Goal: Transaction & Acquisition: Download file/media

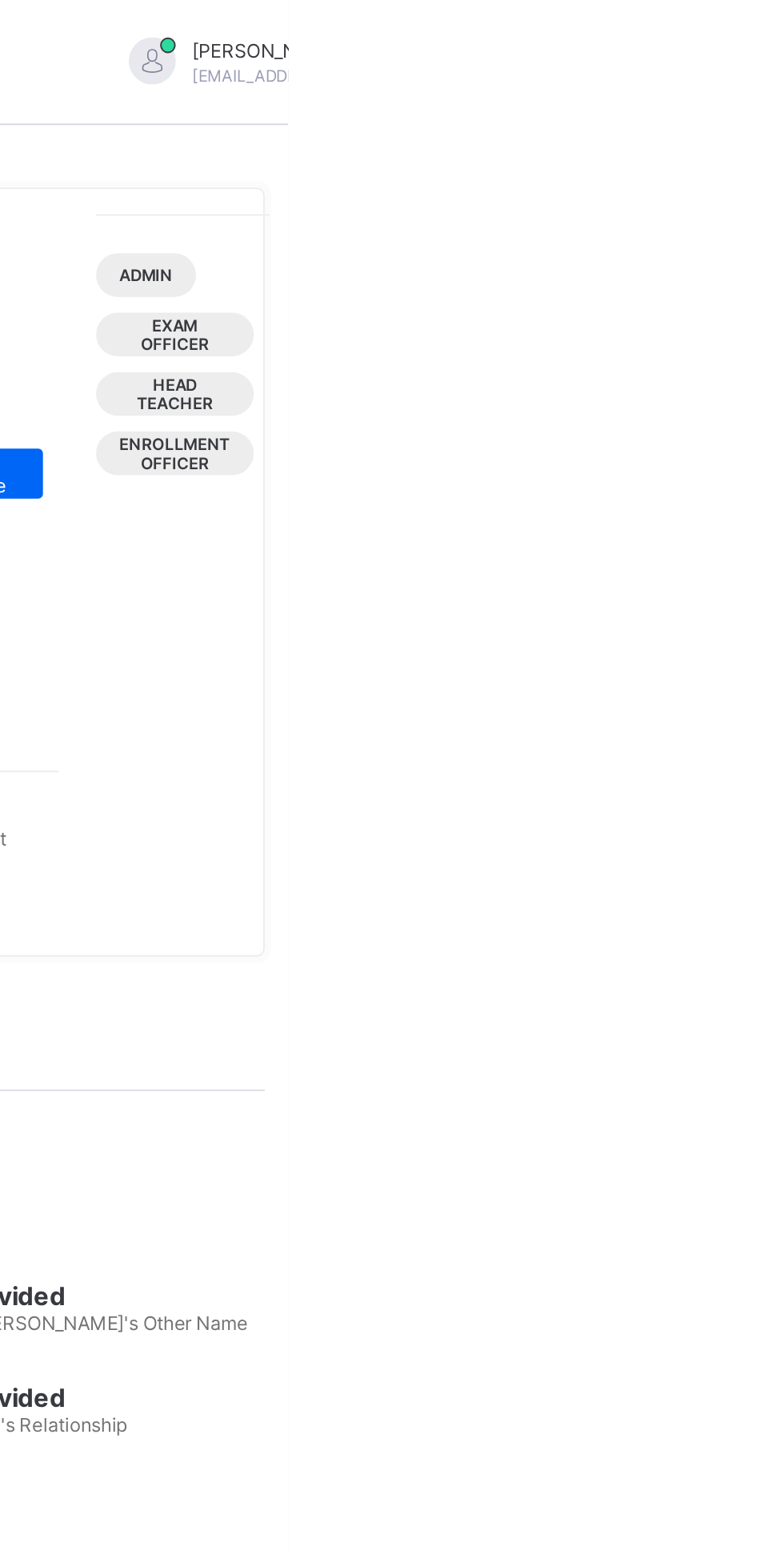
click at [762, 38] on div "GABRIEL UFOT gabrielvictorufot26@gmail.com" at bounding box center [798, 32] width 224 height 26
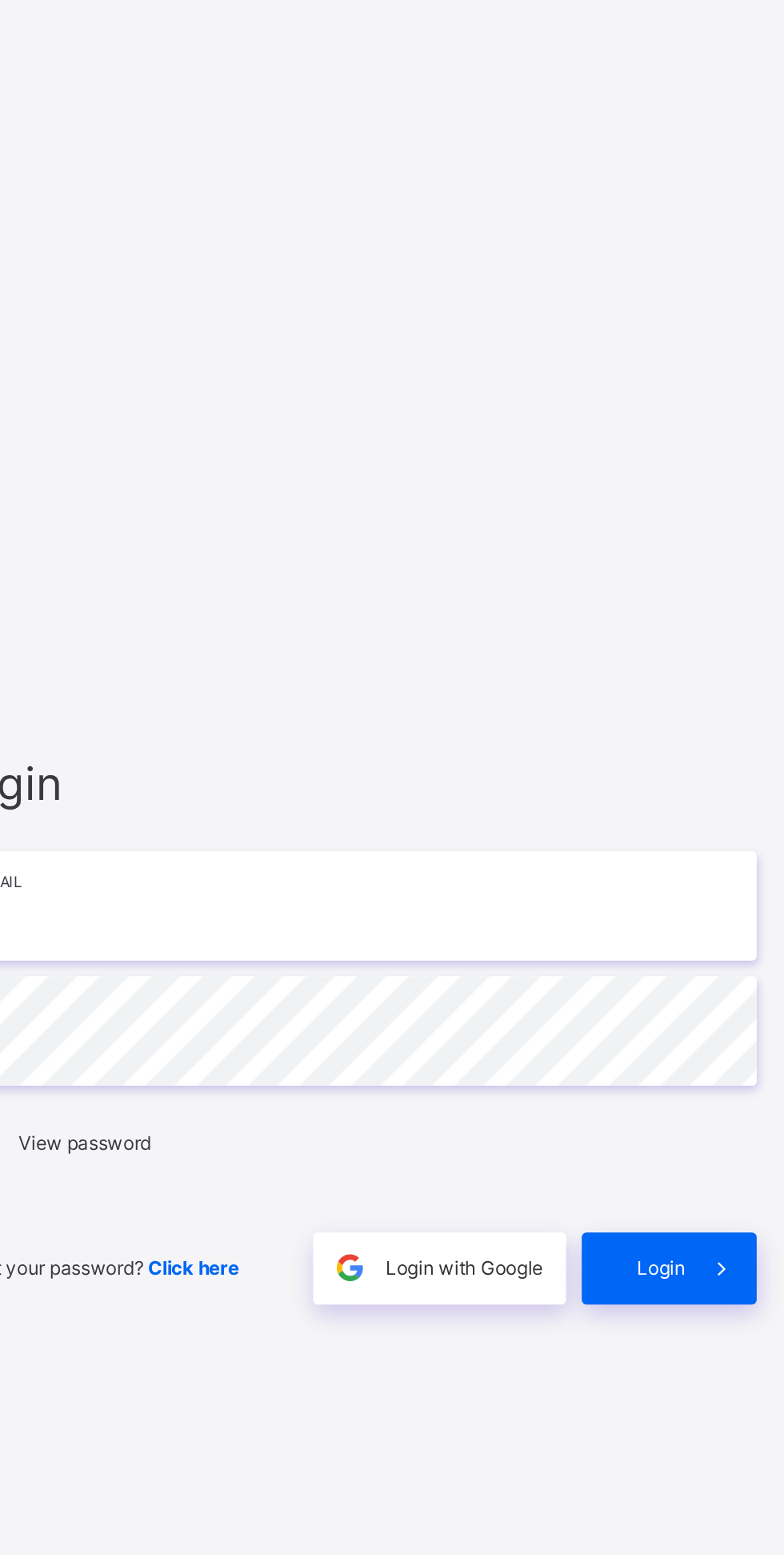
click at [575, 757] on input "email" at bounding box center [522, 729] width 416 height 56
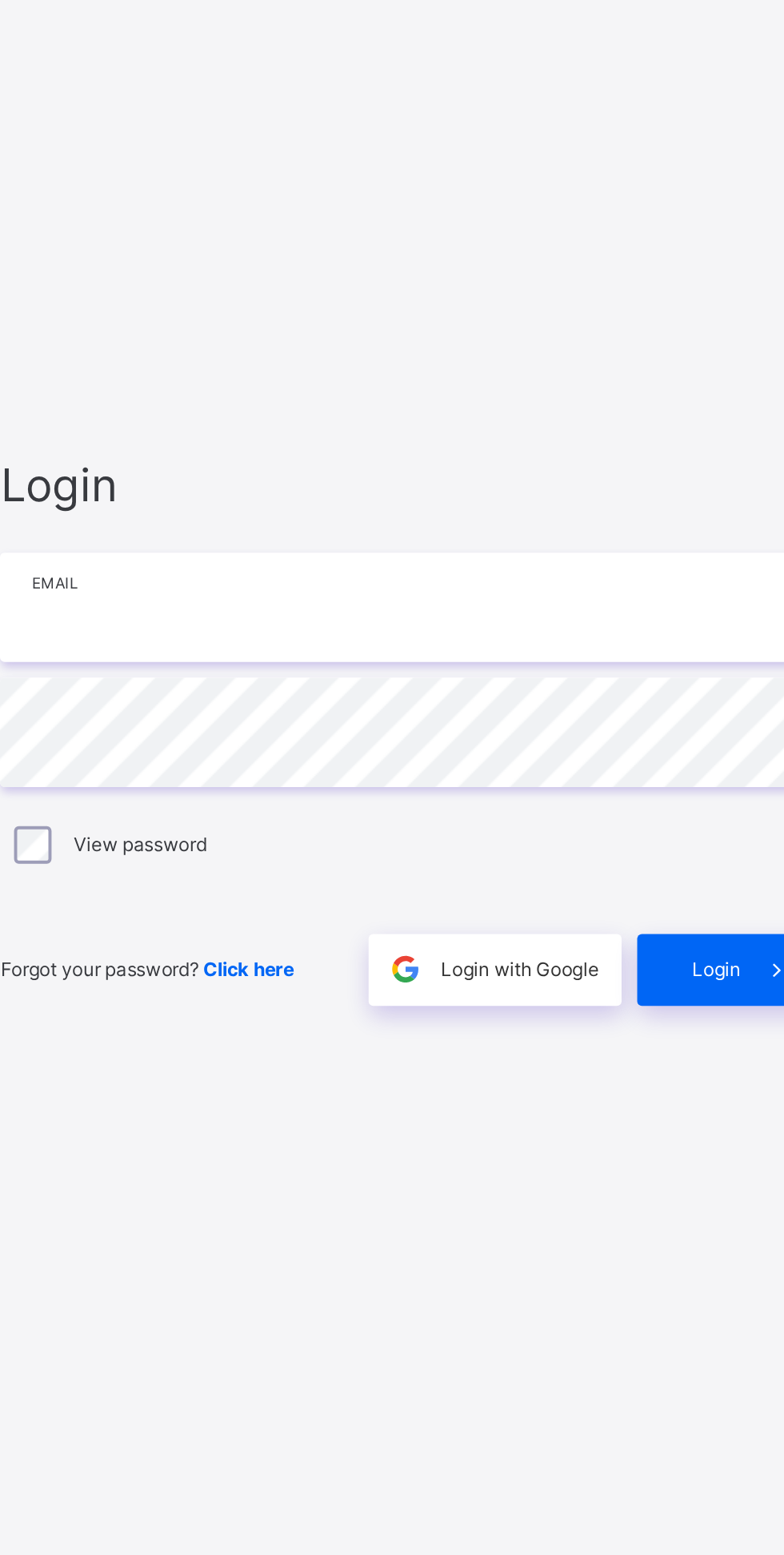
type input "**********"
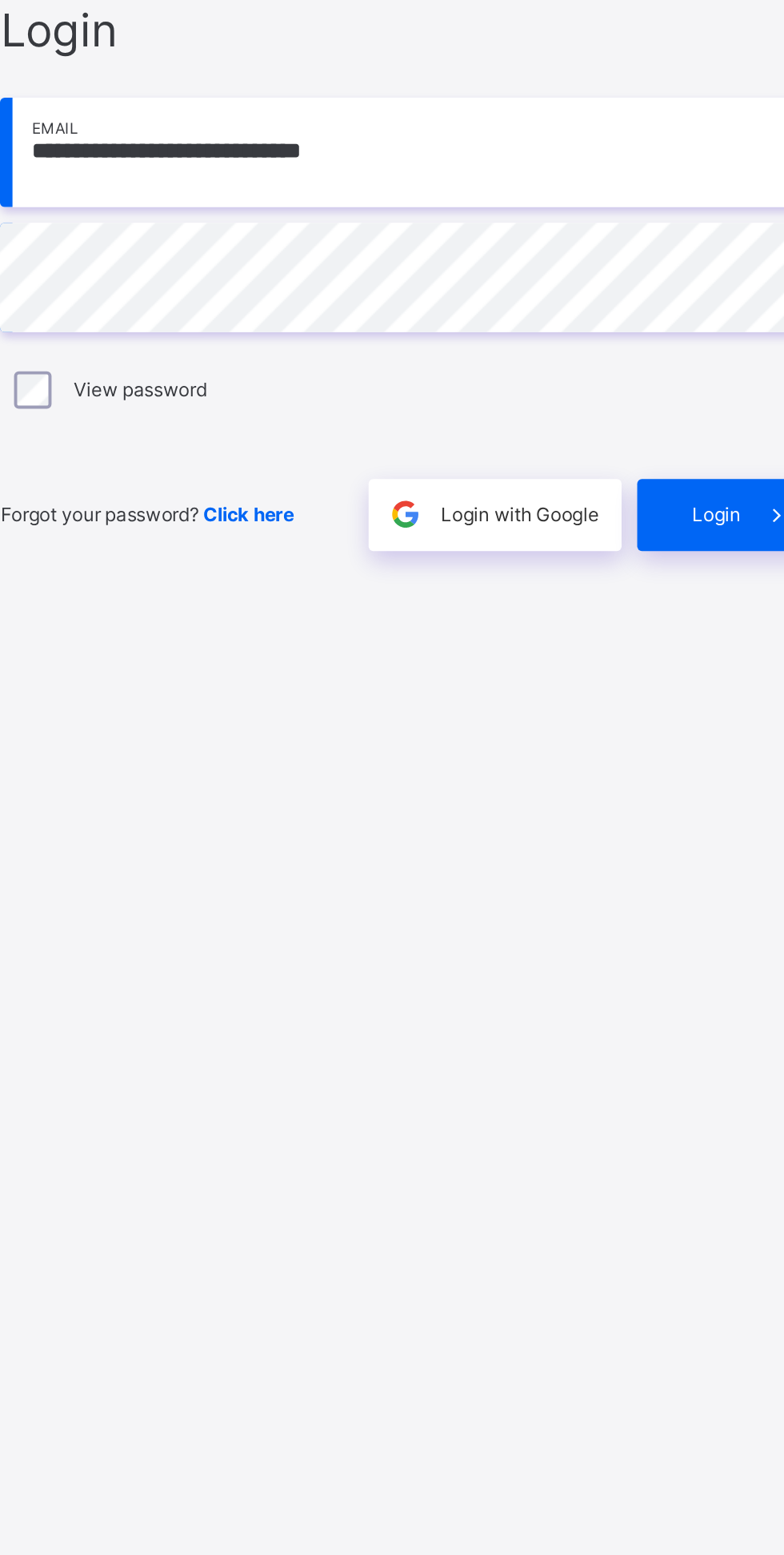
click at [693, 934] on div "Login" at bounding box center [685, 915] width 90 height 37
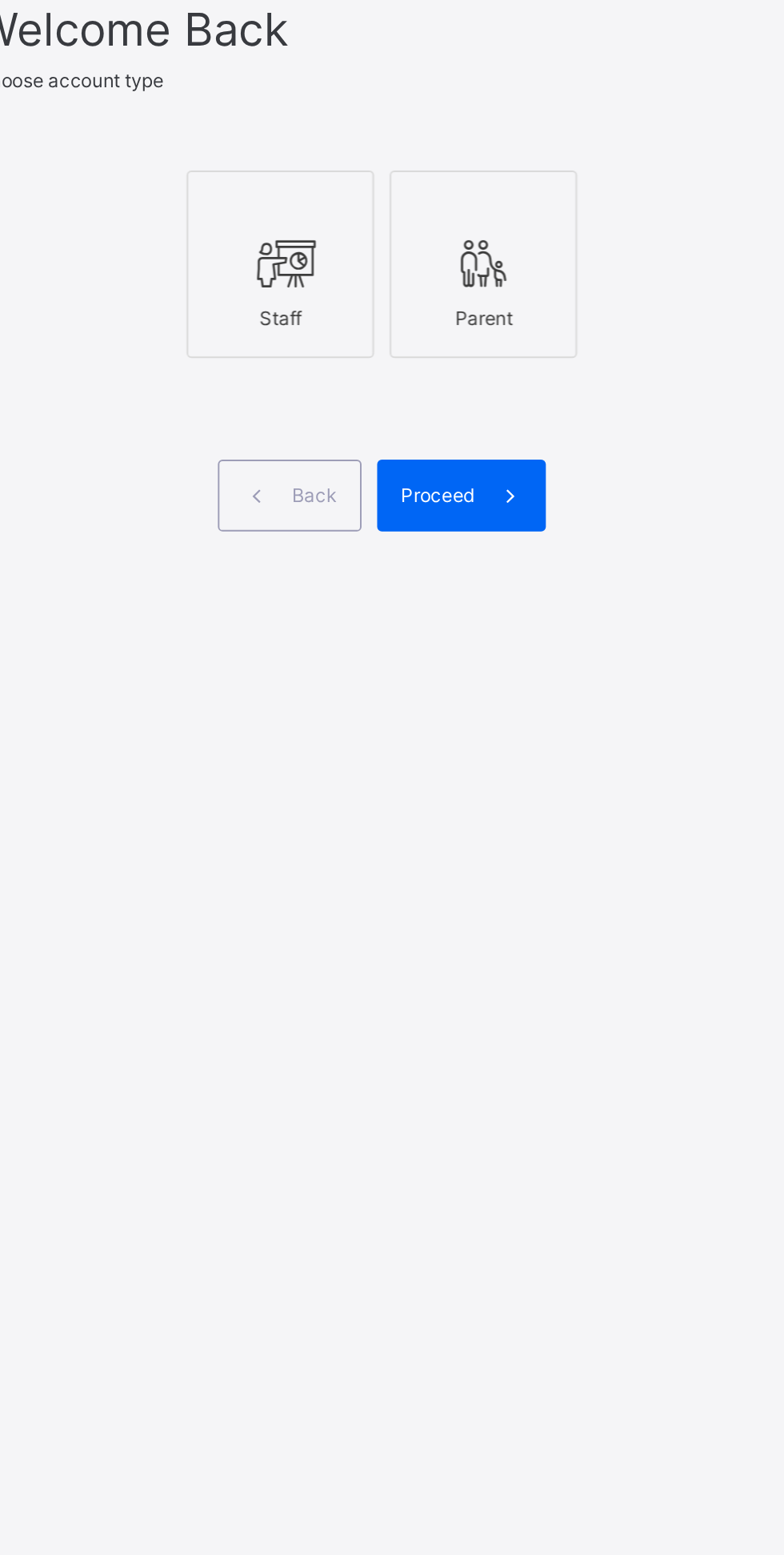
click at [569, 908] on span at bounding box center [588, 890] width 37 height 37
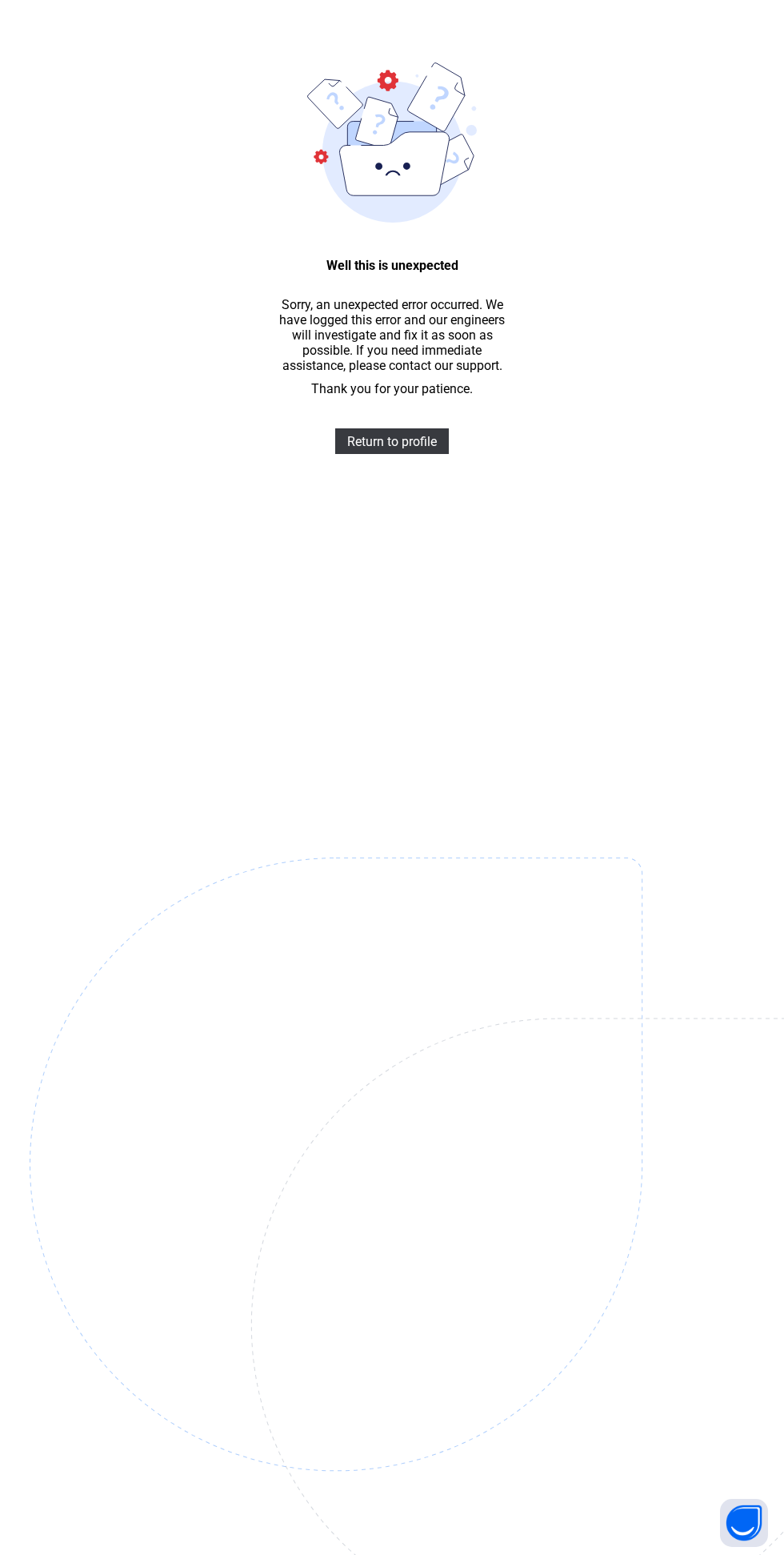
scroll to position [34, 0]
click at [381, 442] on span "Return to profile" at bounding box center [392, 442] width 90 height 15
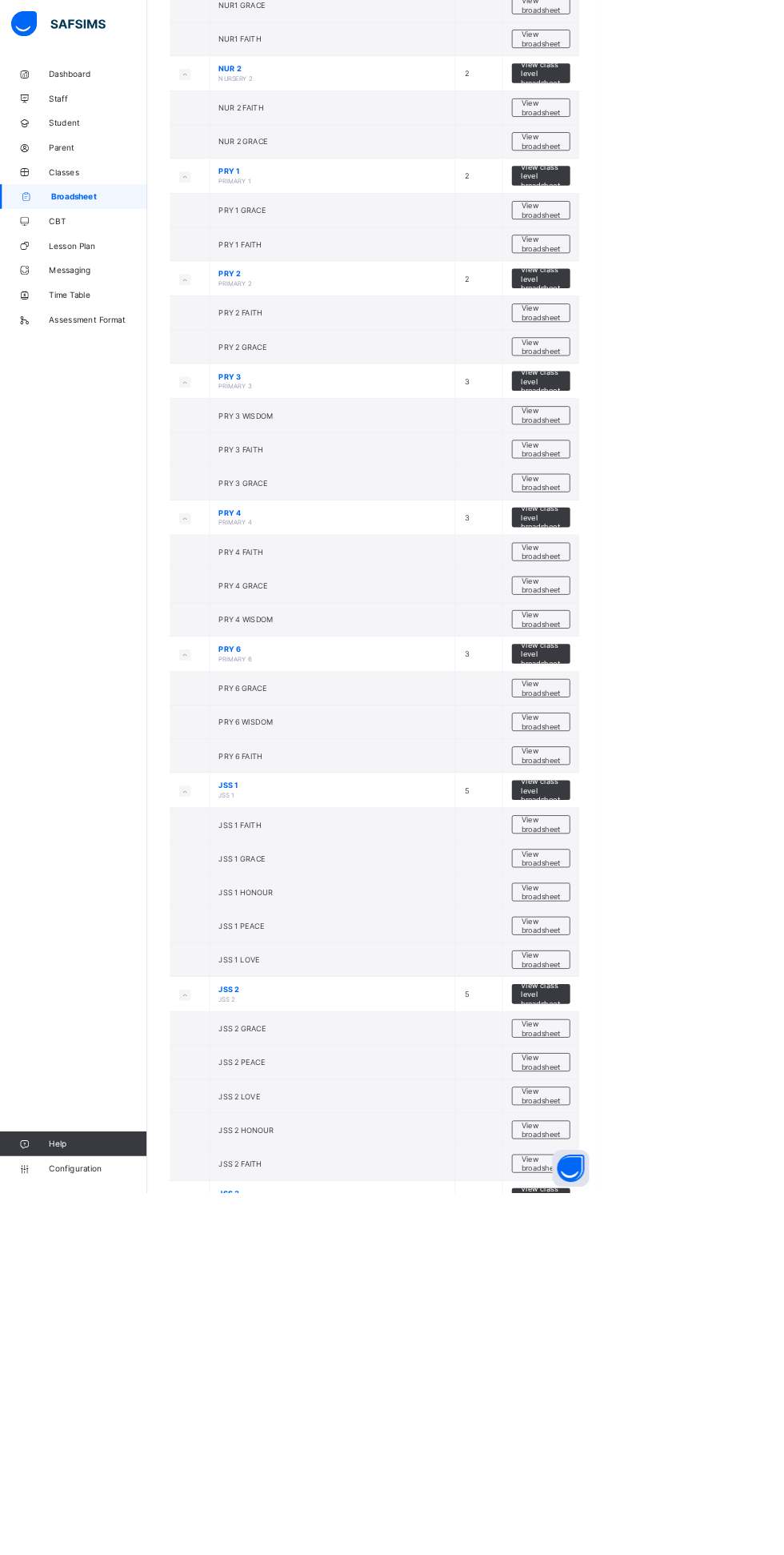
scroll to position [673, 0]
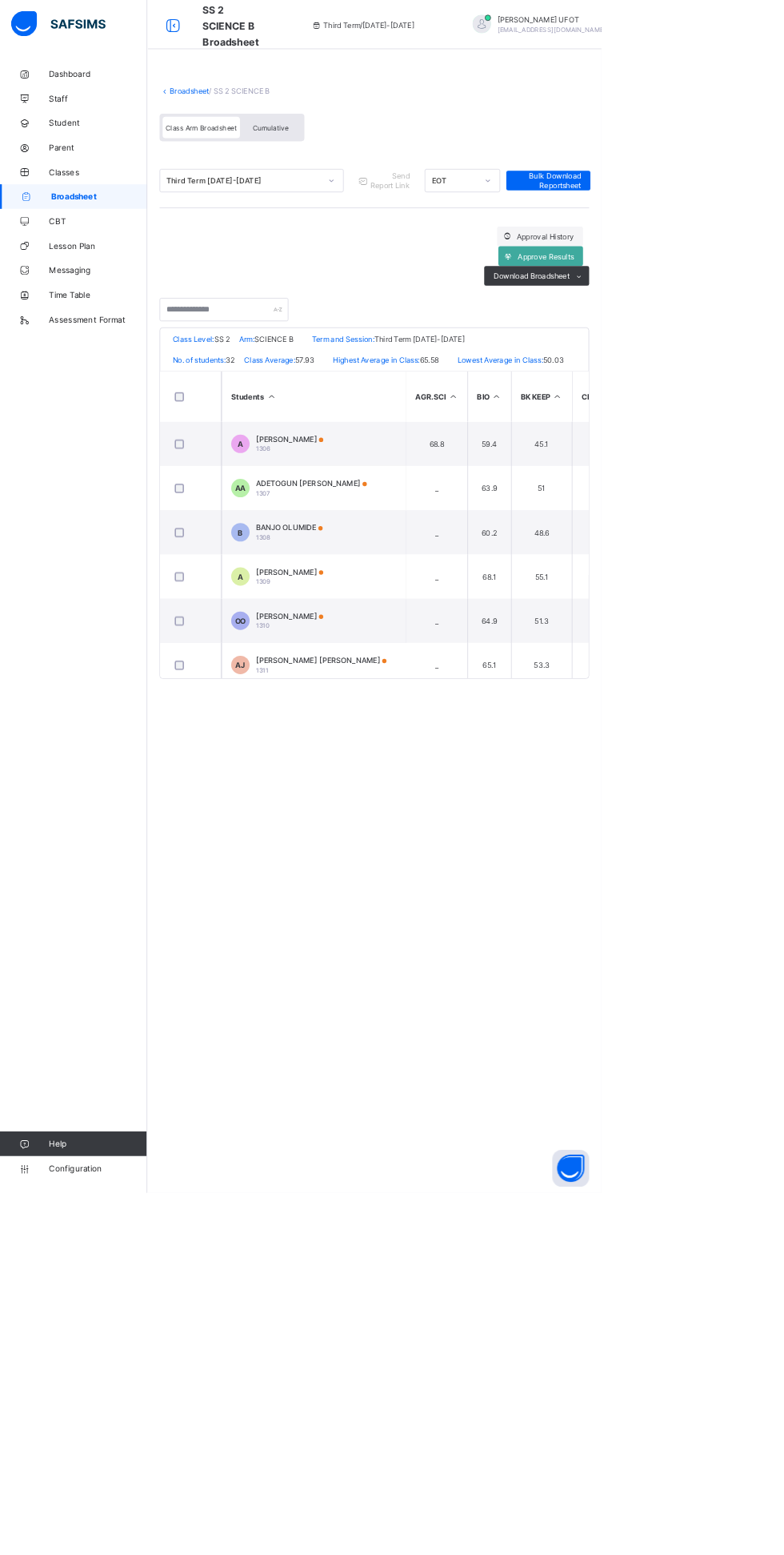
click at [342, 163] on span "Cumulative" at bounding box center [352, 167] width 46 height 11
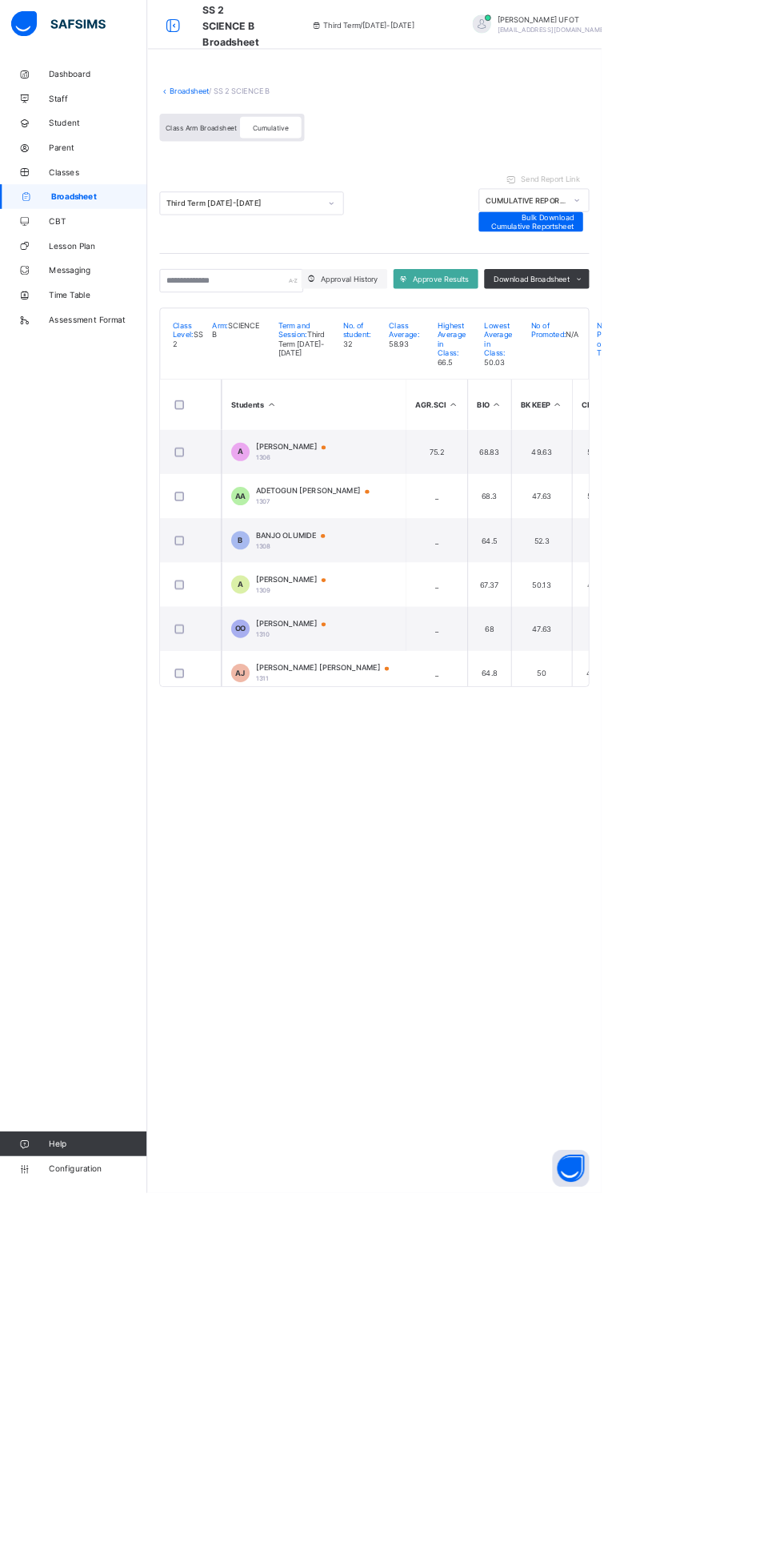
click at [353, 534] on icon at bounding box center [354, 527] width 14 height 12
click at [692, 356] on div "Download Broadsheet" at bounding box center [699, 363] width 137 height 25
click at [0, 0] on ul "PDF Excel sheet" at bounding box center [0, 0] width 0 height 0
click at [0, 0] on li "PDF" at bounding box center [0, 0] width 0 height 0
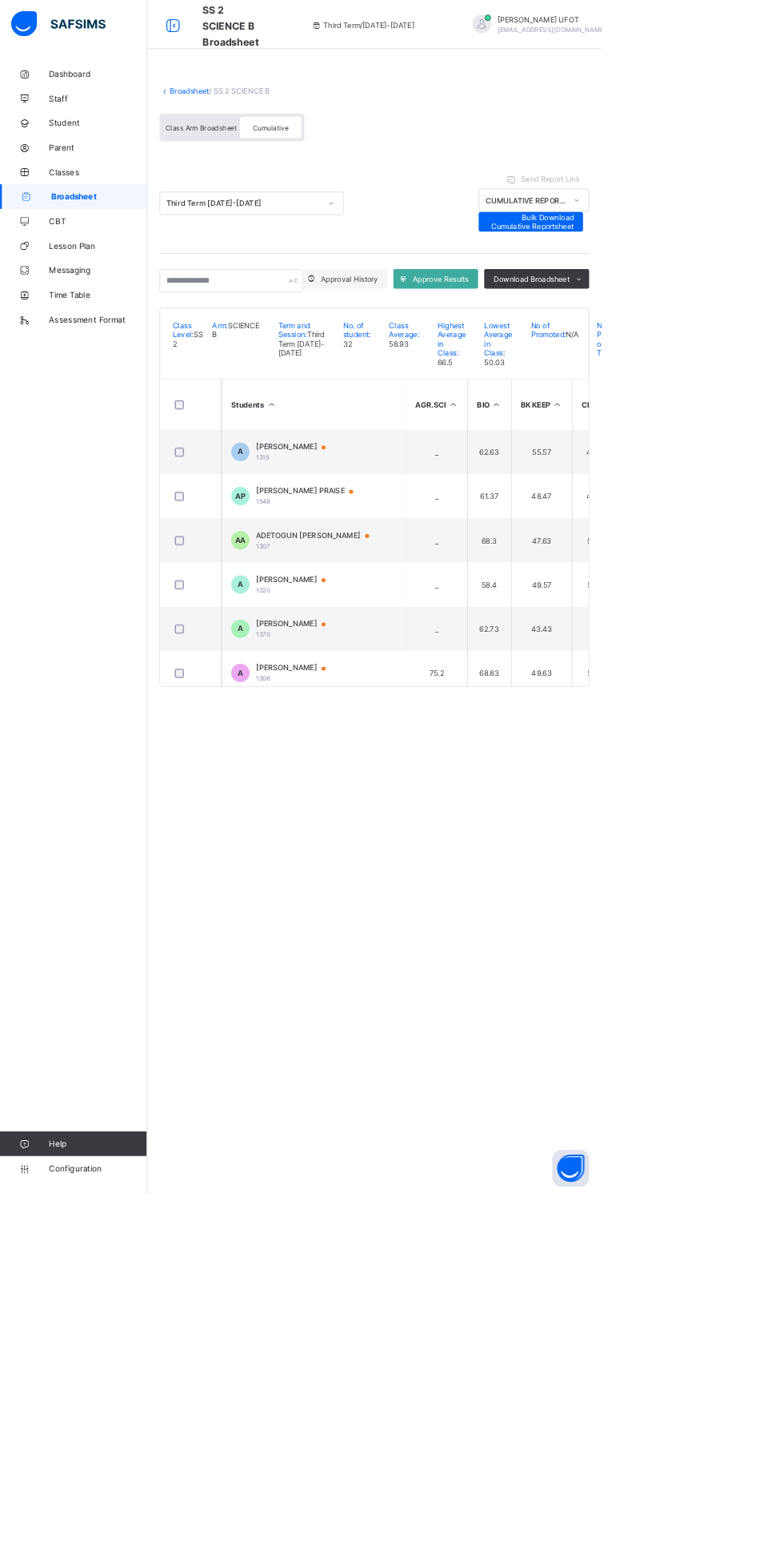
click at [238, 118] on link "Broadsheet" at bounding box center [247, 118] width 52 height 12
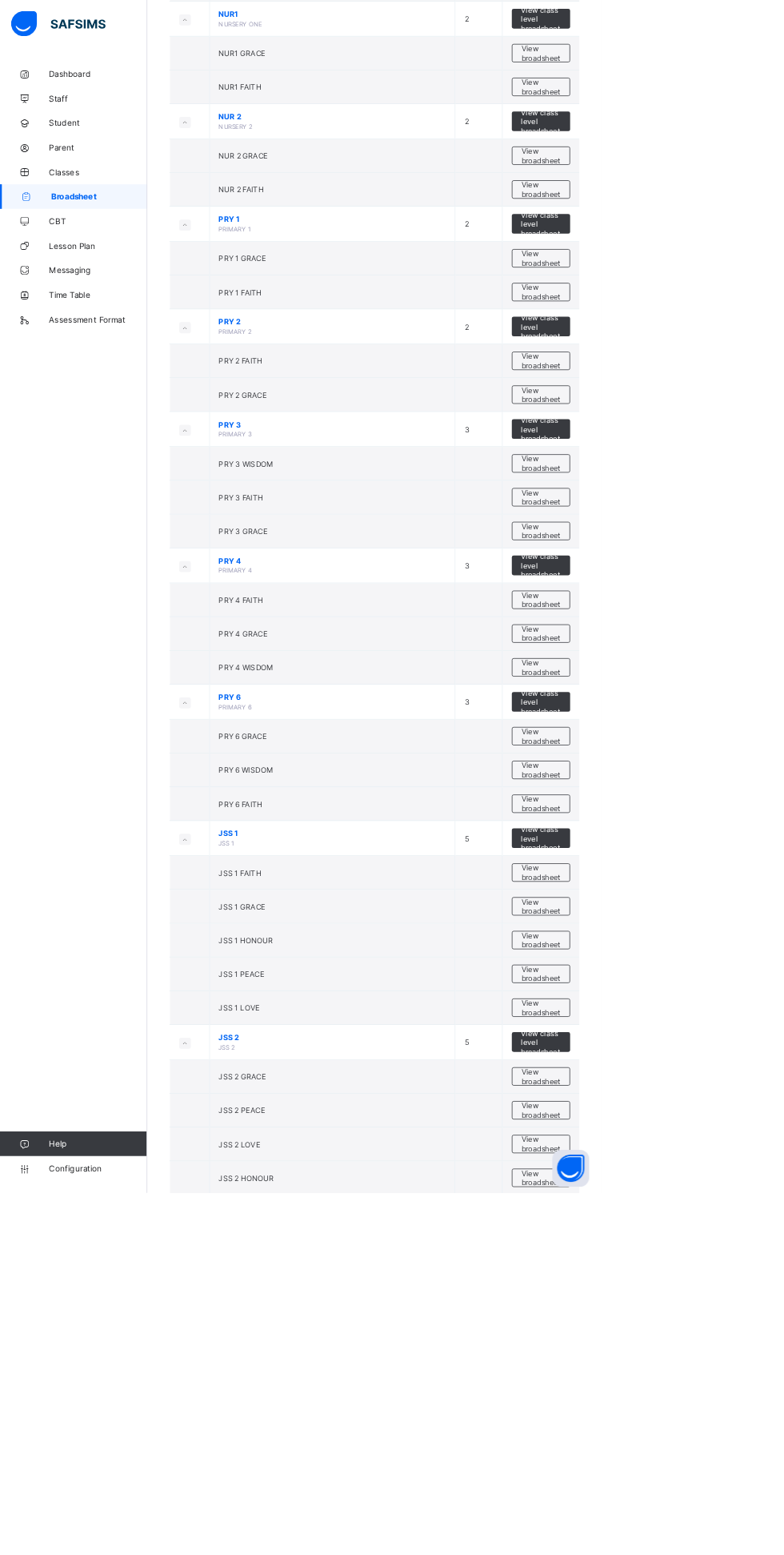
scroll to position [673, 0]
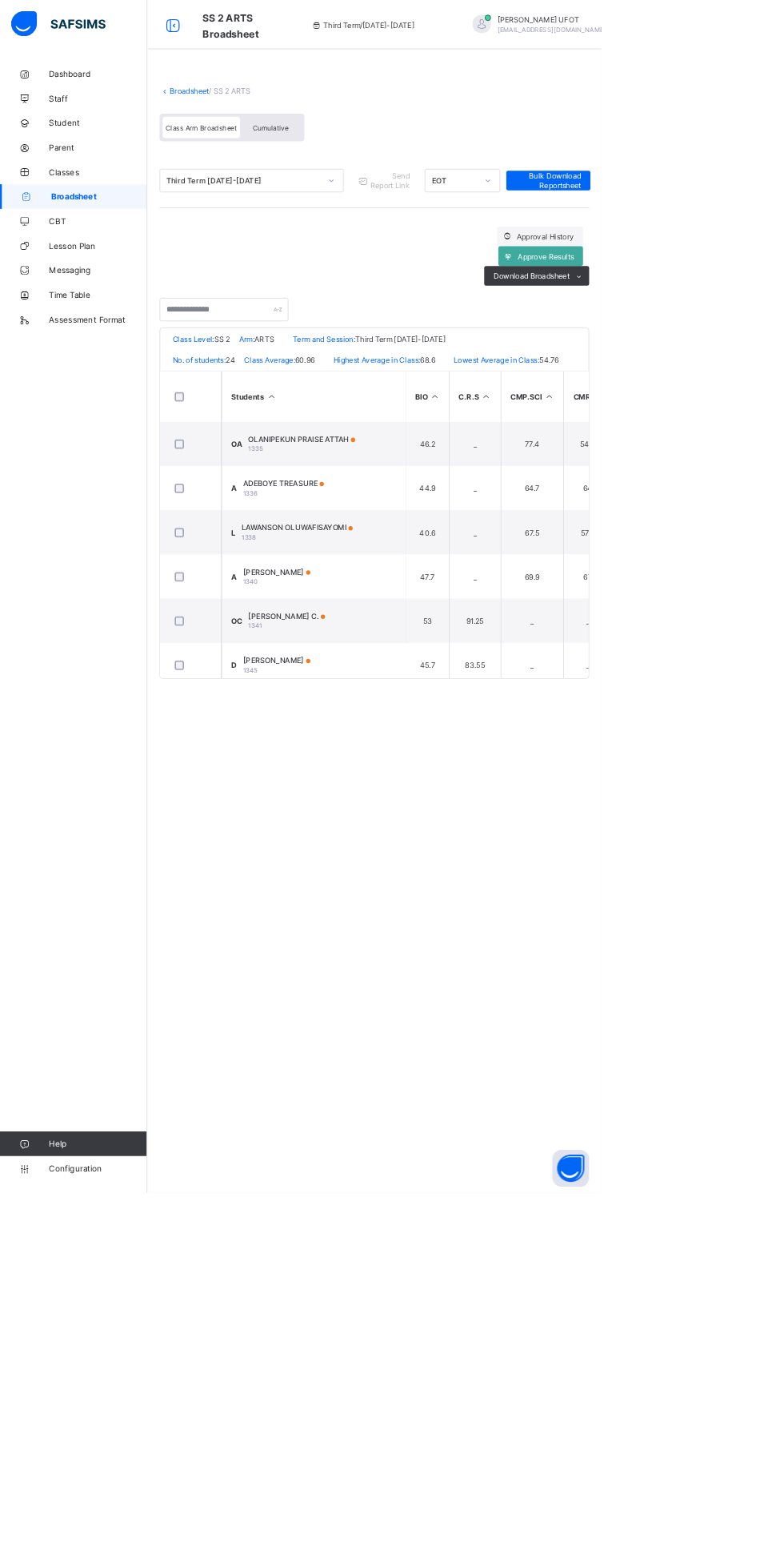
click at [373, 162] on span "Cumulative" at bounding box center [352, 167] width 46 height 11
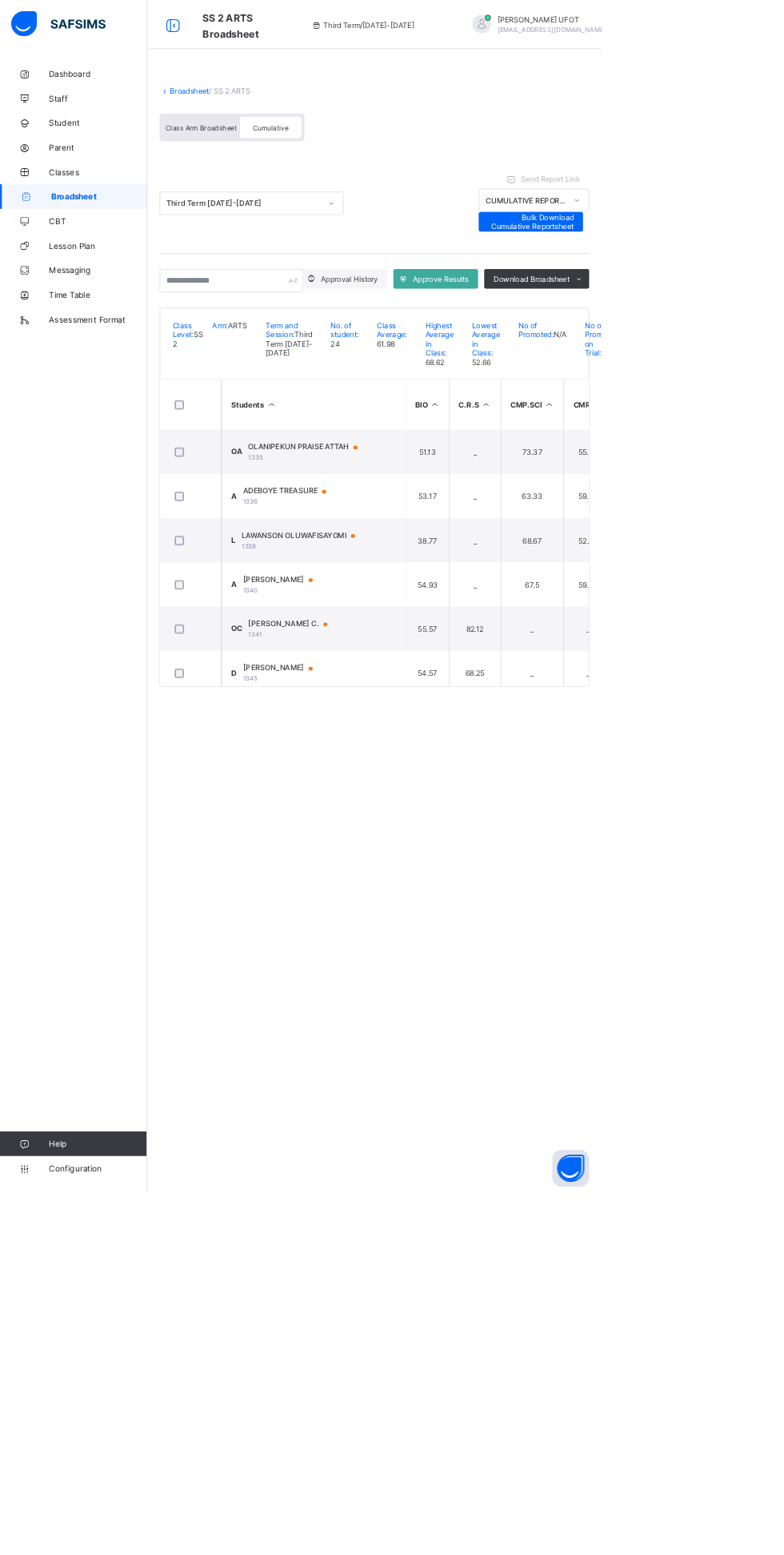
click at [391, 561] on th "Students" at bounding box center [408, 527] width 240 height 65
click at [449, 556] on th "Students" at bounding box center [408, 527] width 240 height 65
click at [733, 368] on span "Download Broadsheet" at bounding box center [693, 363] width 100 height 12
click at [517, 845] on td "A AFUYE-[PERSON_NAME] [PERSON_NAME] 1386" at bounding box center [408, 820] width 240 height 58
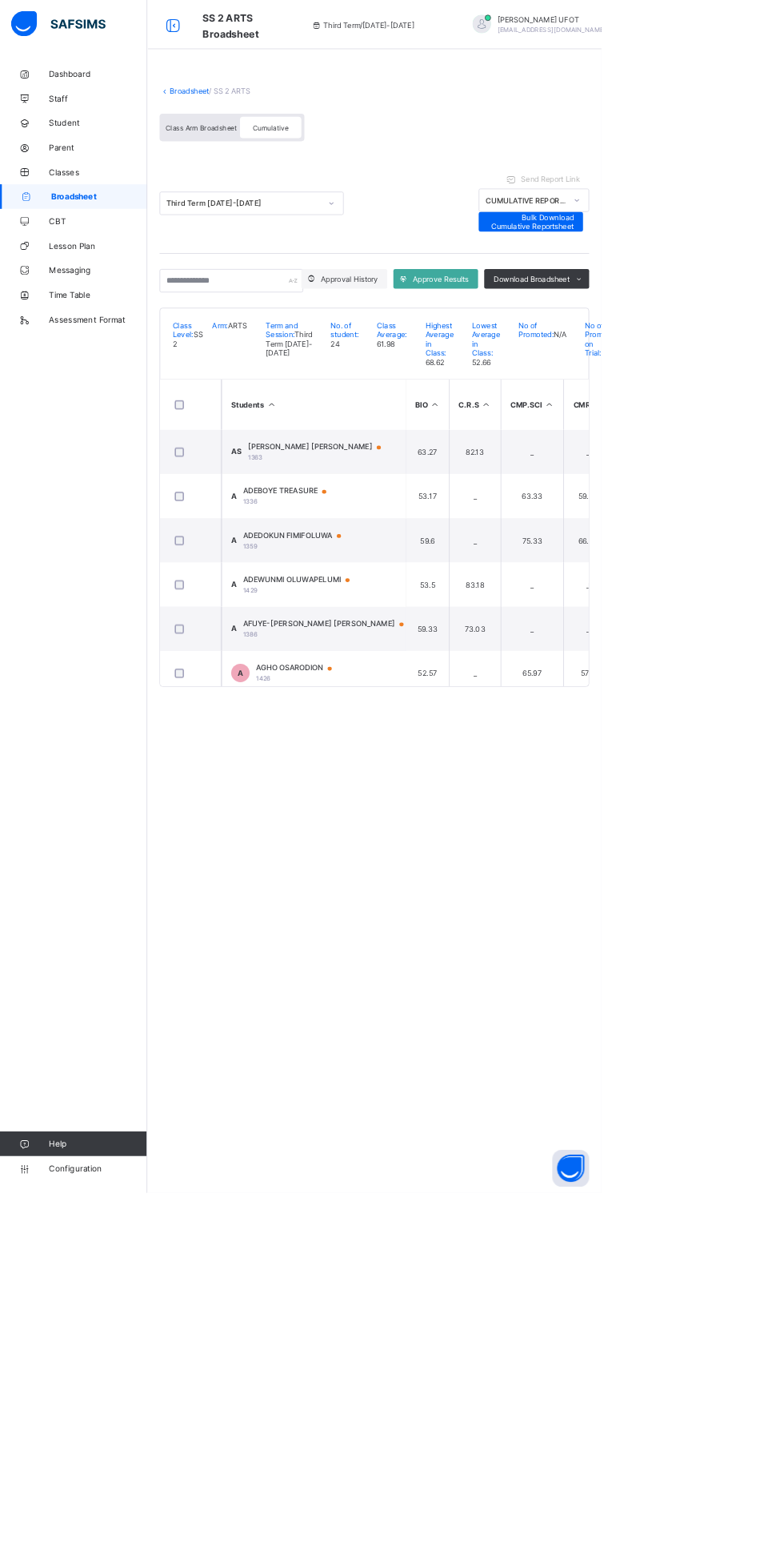
click at [755, 363] on icon at bounding box center [755, 363] width 12 height 10
click at [0, 0] on li "Excel sheet" at bounding box center [0, 0] width 0 height 0
click at [0, 0] on li "PDF" at bounding box center [0, 0] width 0 height 0
